Goal: Task Accomplishment & Management: Manage account settings

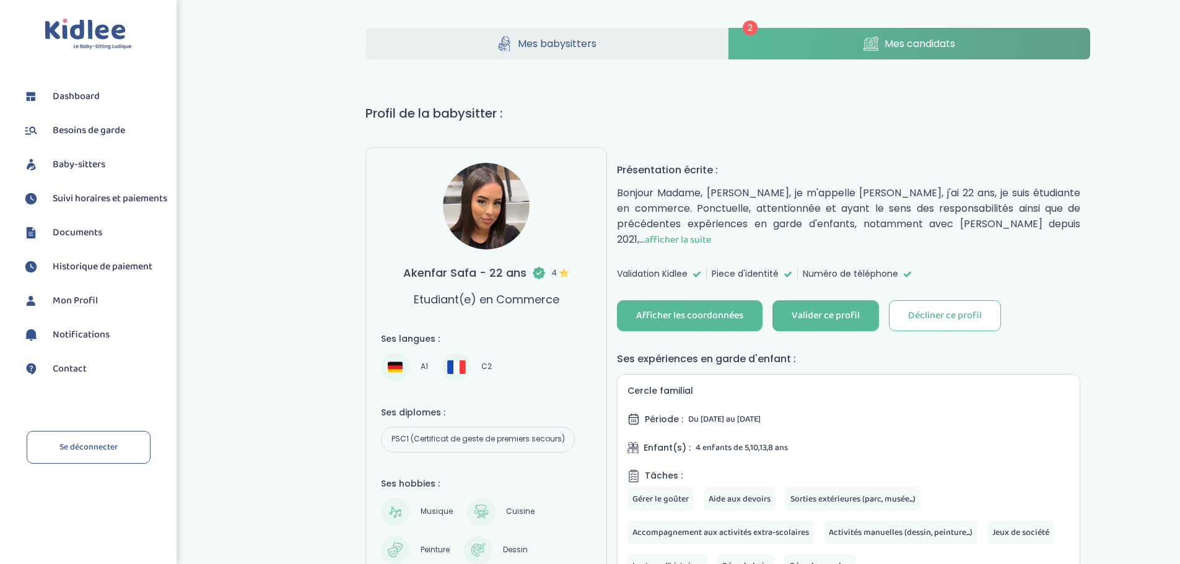
click at [711, 232] on span "afficher la suite" at bounding box center [678, 239] width 66 height 15
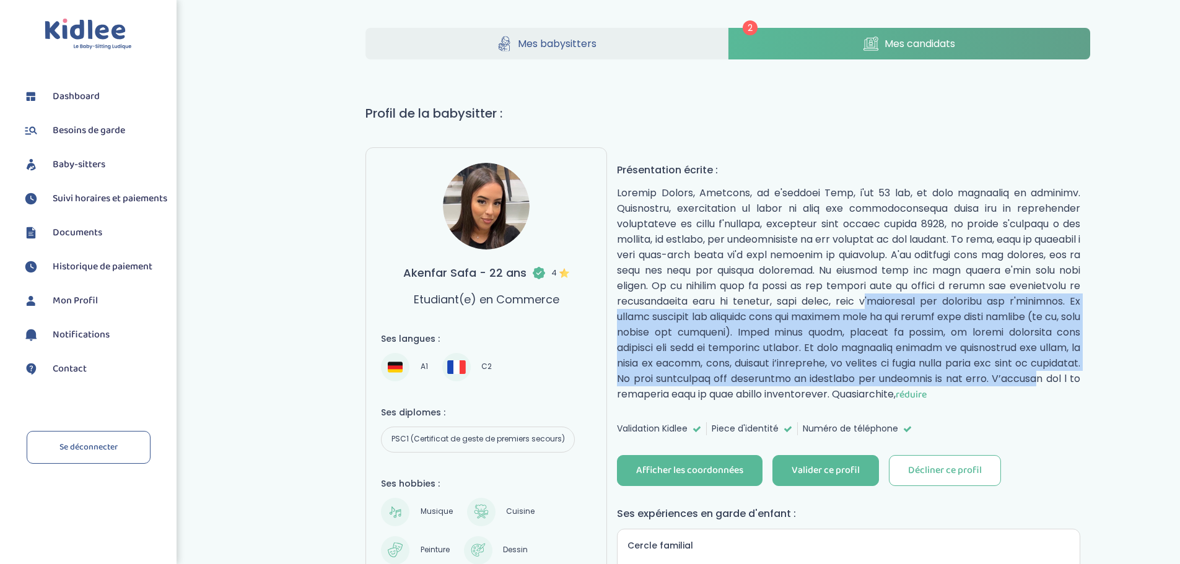
drag, startPoint x: 824, startPoint y: 303, endPoint x: 1019, endPoint y: 380, distance: 209.7
click at [1019, 380] on p "réduire" at bounding box center [848, 293] width 463 height 217
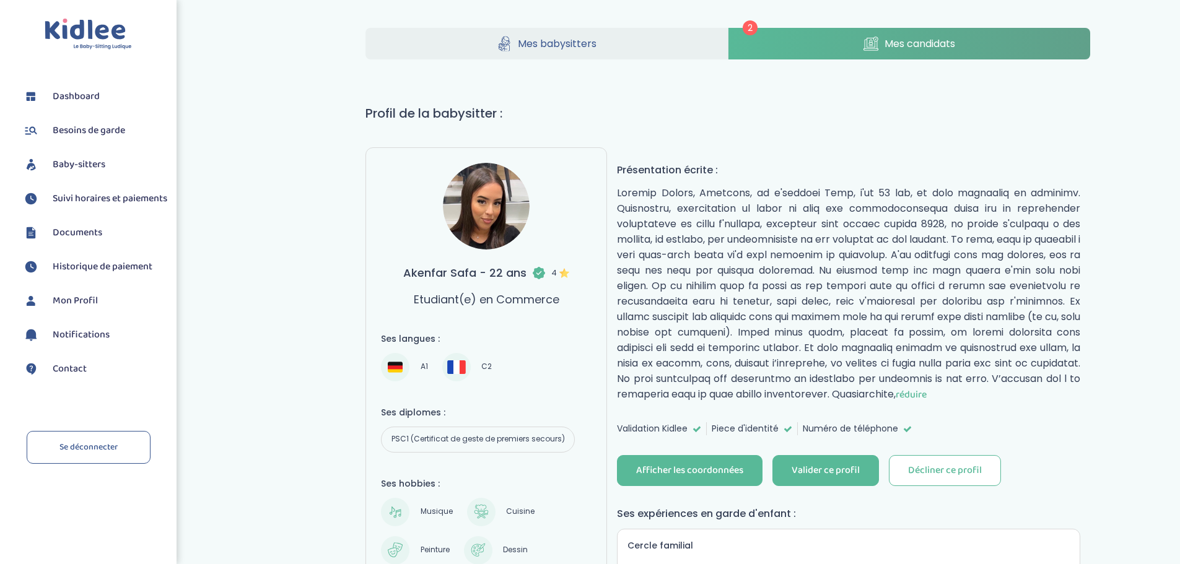
drag, startPoint x: 1134, startPoint y: 462, endPoint x: 1119, endPoint y: 459, distance: 15.8
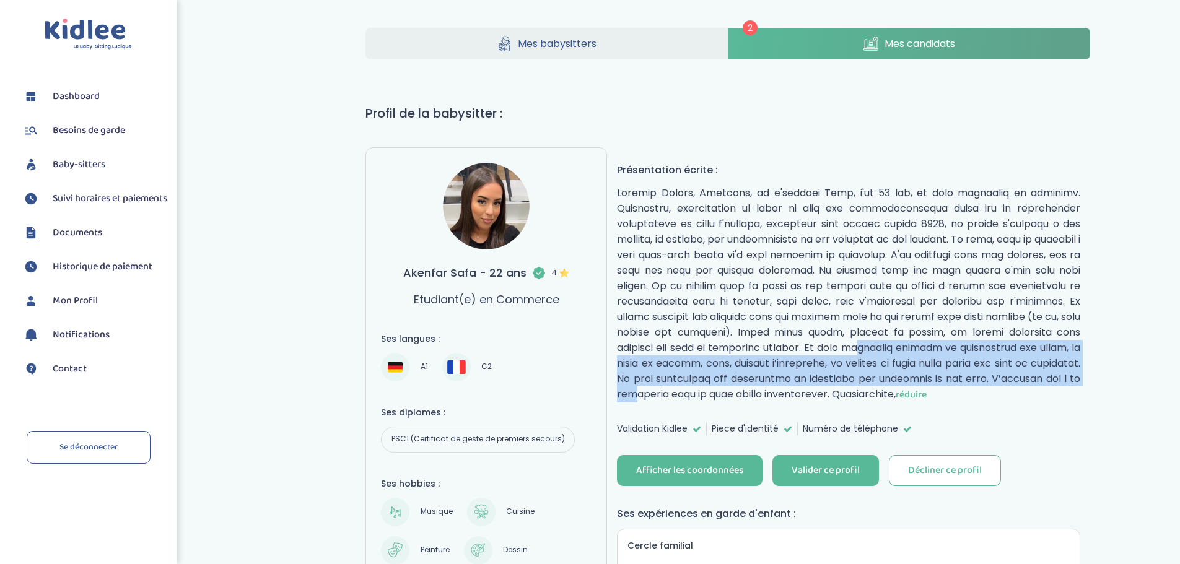
drag, startPoint x: 803, startPoint y: 351, endPoint x: 1096, endPoint y: 384, distance: 295.4
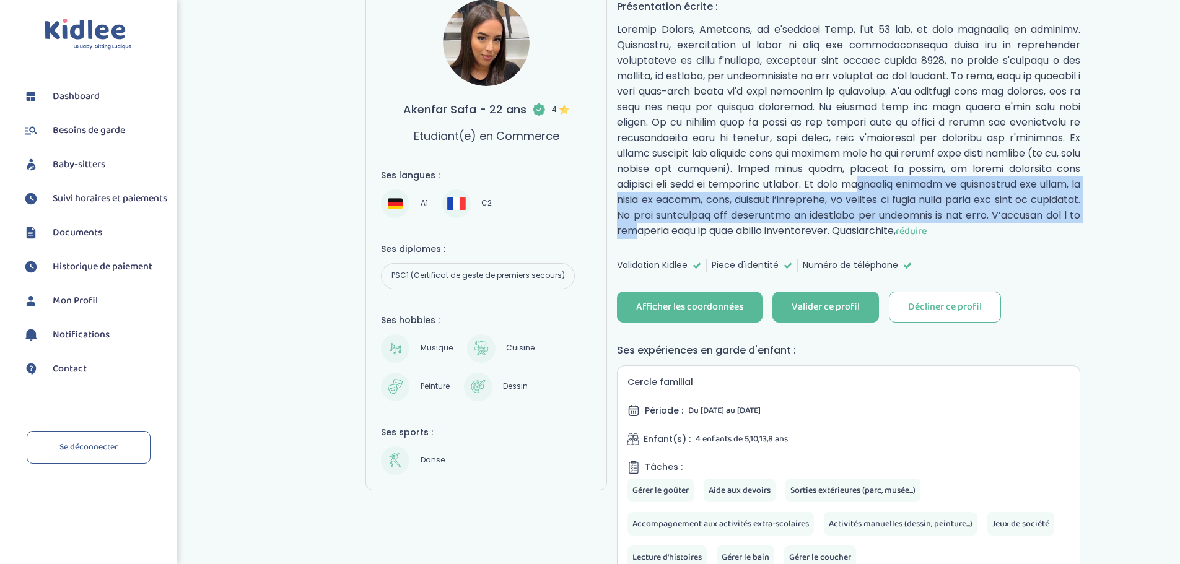
scroll to position [156, 0]
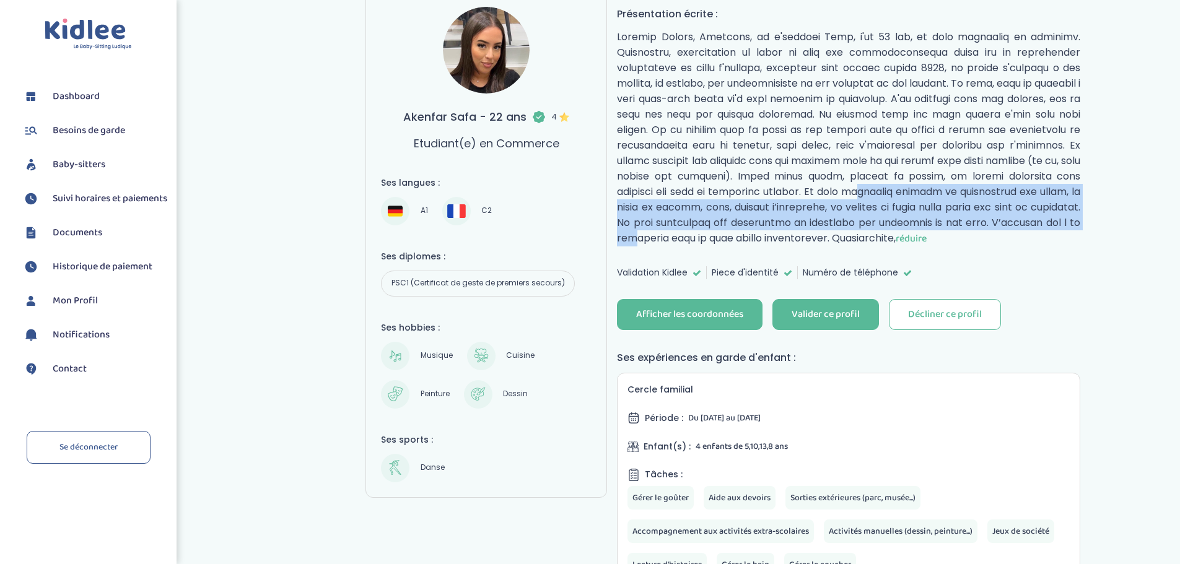
click at [95, 199] on span "Suivi horaires et paiements" at bounding box center [110, 198] width 115 height 15
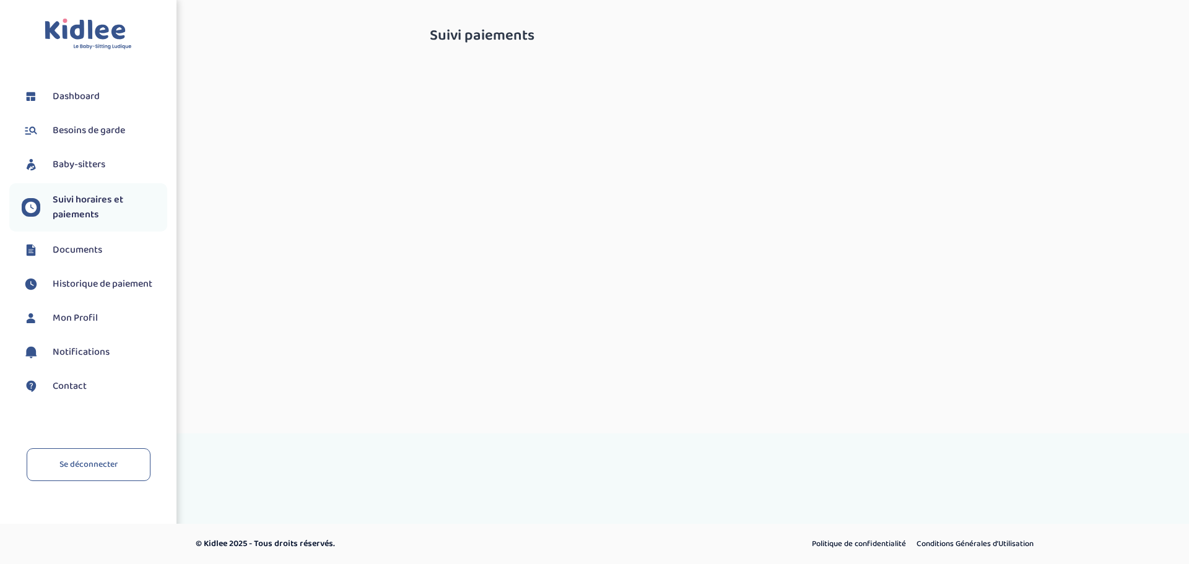
select select "janvier 2025"
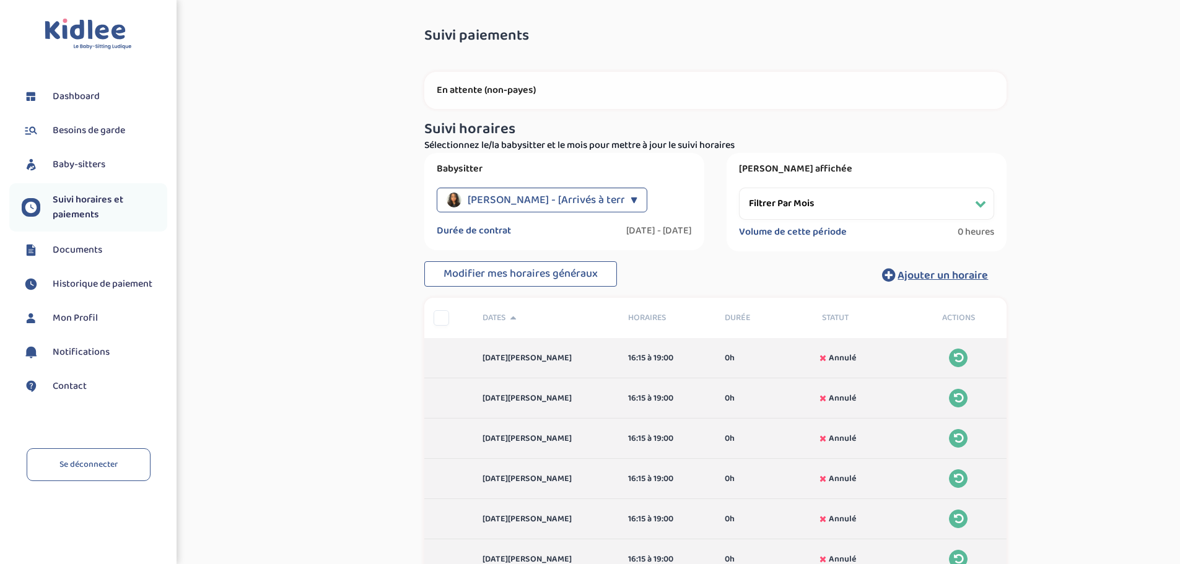
click at [80, 166] on span "Baby-sitters" at bounding box center [79, 164] width 53 height 15
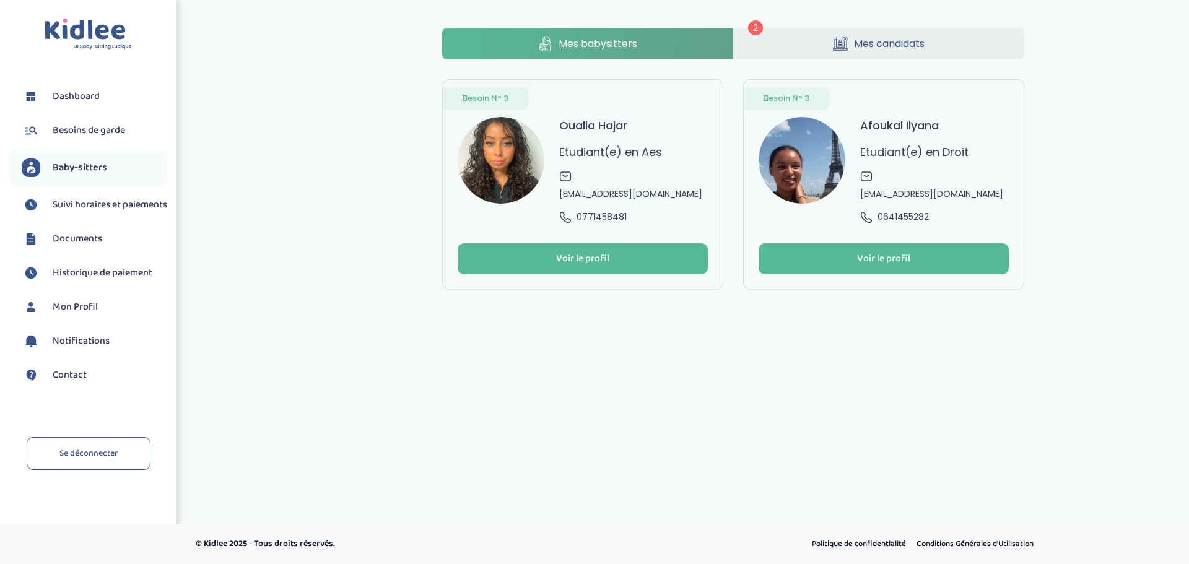
click at [759, 30] on span "2" at bounding box center [755, 27] width 15 height 15
click at [861, 45] on span "Mes candidats" at bounding box center [889, 43] width 71 height 15
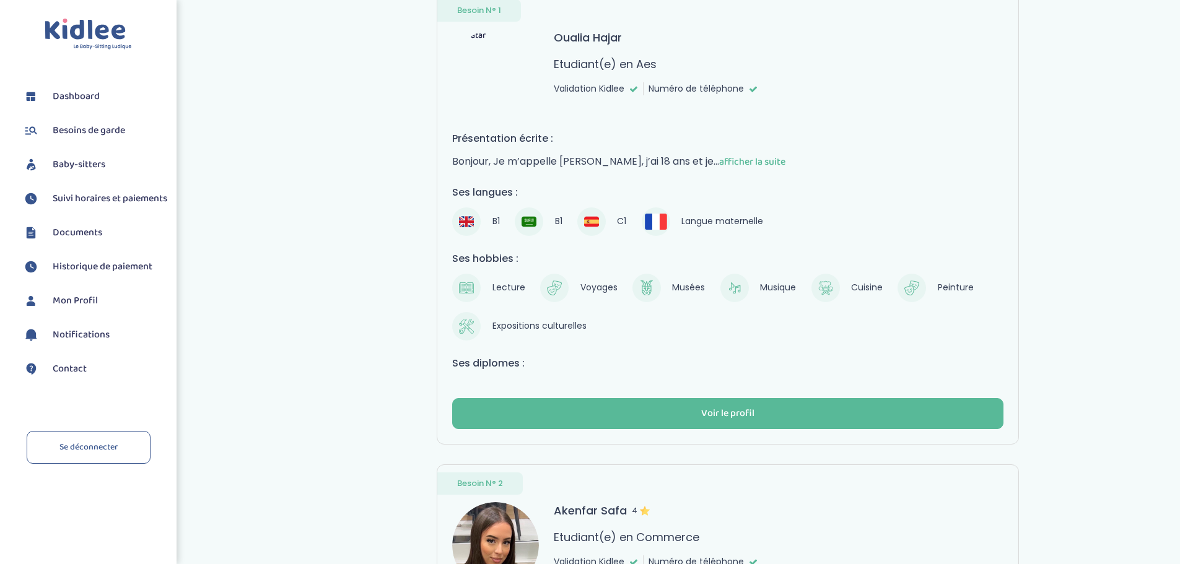
scroll to position [79, 0]
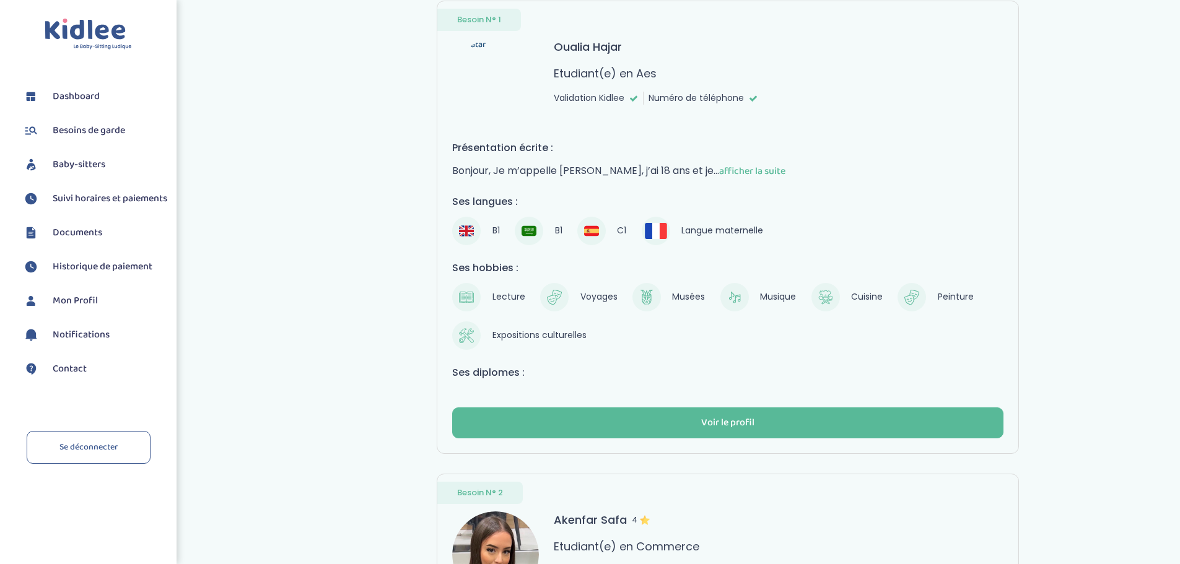
click at [746, 167] on span "afficher la suite" at bounding box center [752, 171] width 66 height 15
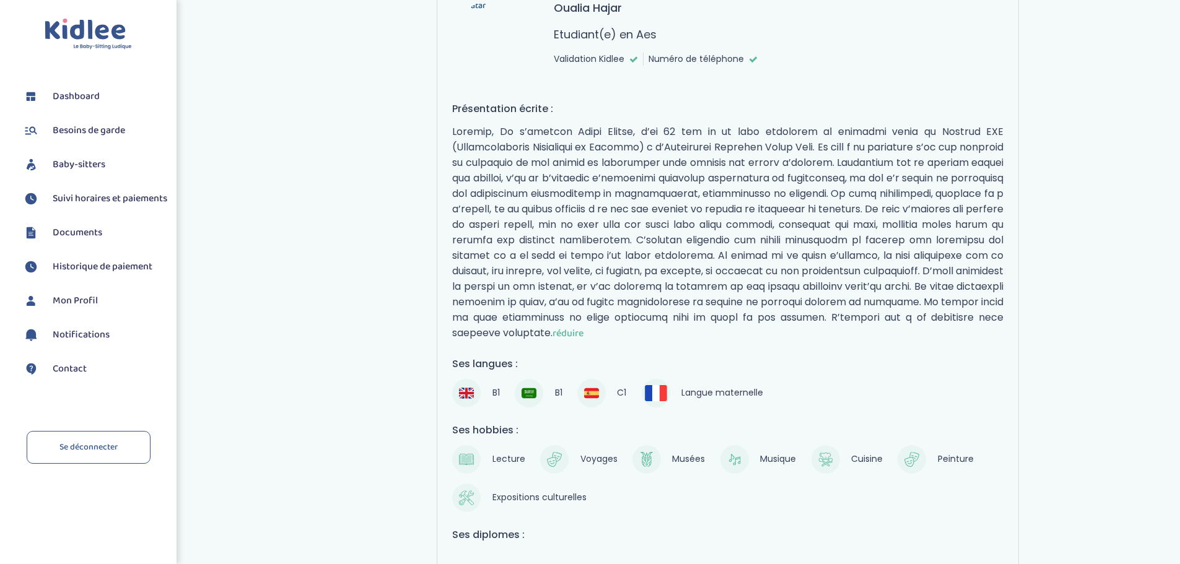
scroll to position [450, 0]
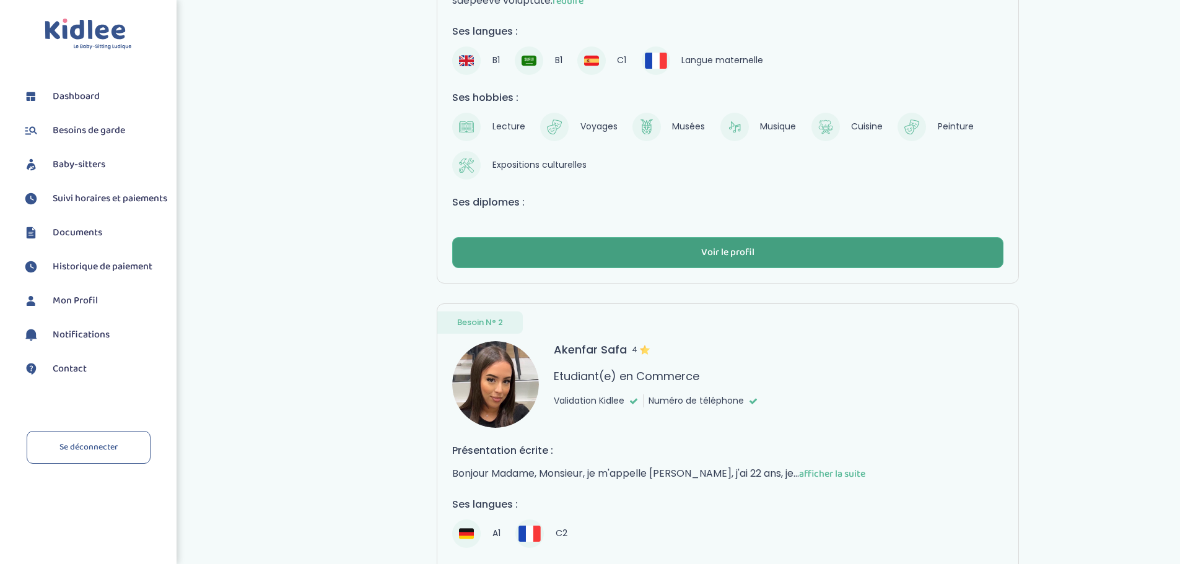
click at [730, 251] on div "Voir le profil" at bounding box center [727, 253] width 53 height 14
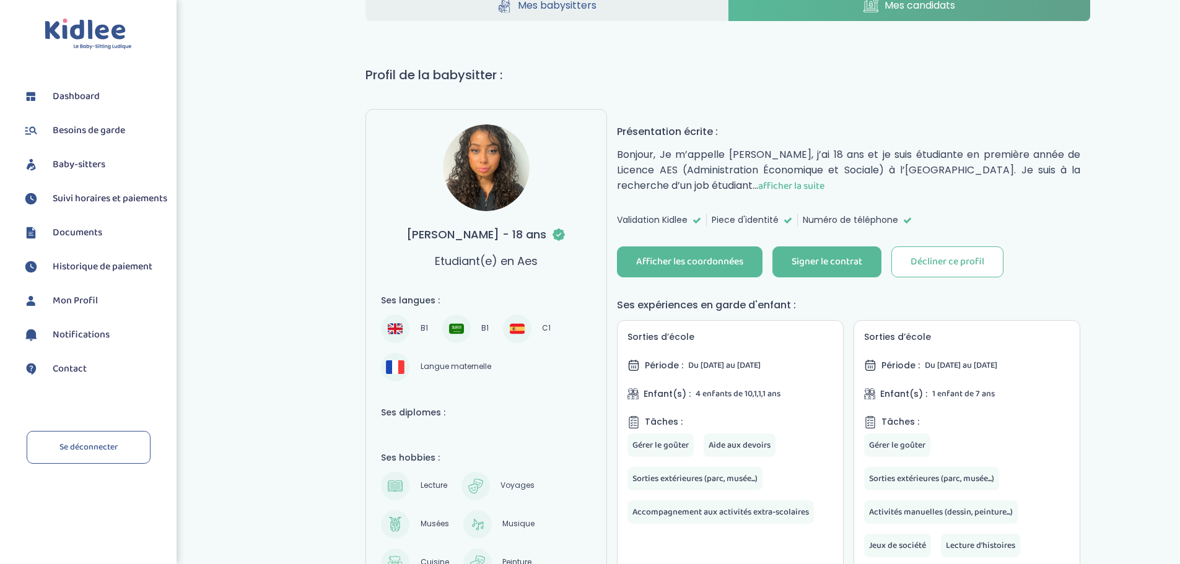
scroll to position [38, 0]
click at [824, 184] on span "afficher la suite" at bounding box center [791, 186] width 66 height 15
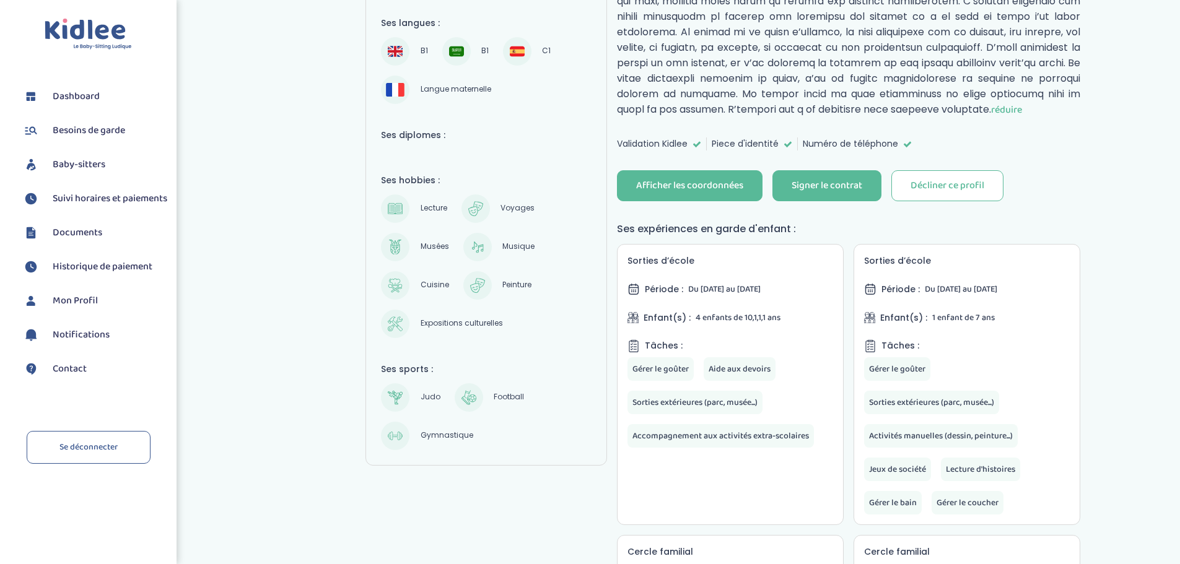
scroll to position [162, 0]
